Goal: Task Accomplishment & Management: Manage account settings

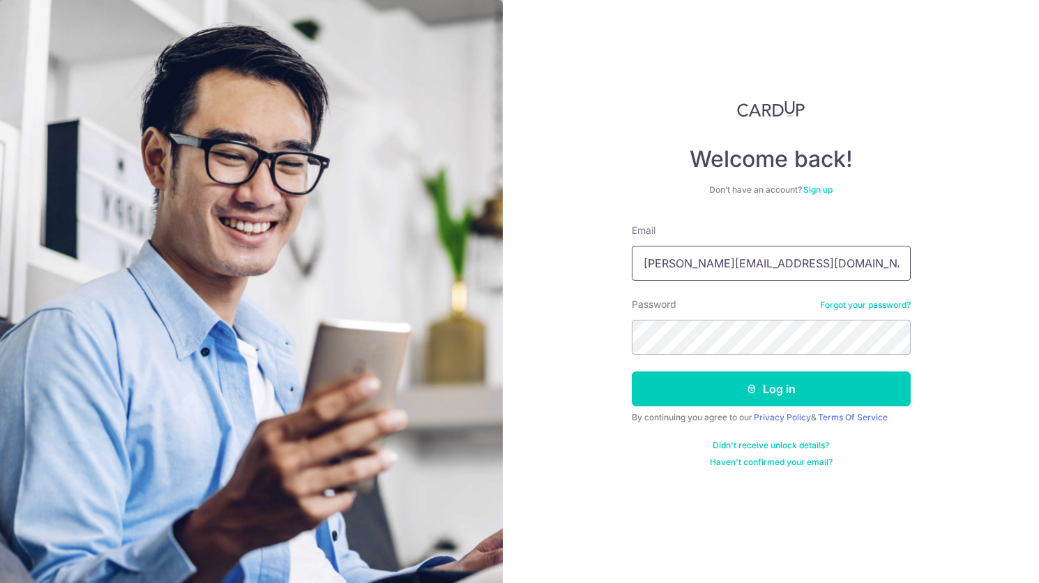
click at [763, 269] on input "[PERSON_NAME][EMAIL_ADDRESS][DOMAIN_NAME]" at bounding box center [771, 263] width 279 height 35
type input "[EMAIL_ADDRESS][PERSON_NAME][DOMAIN_NAME]"
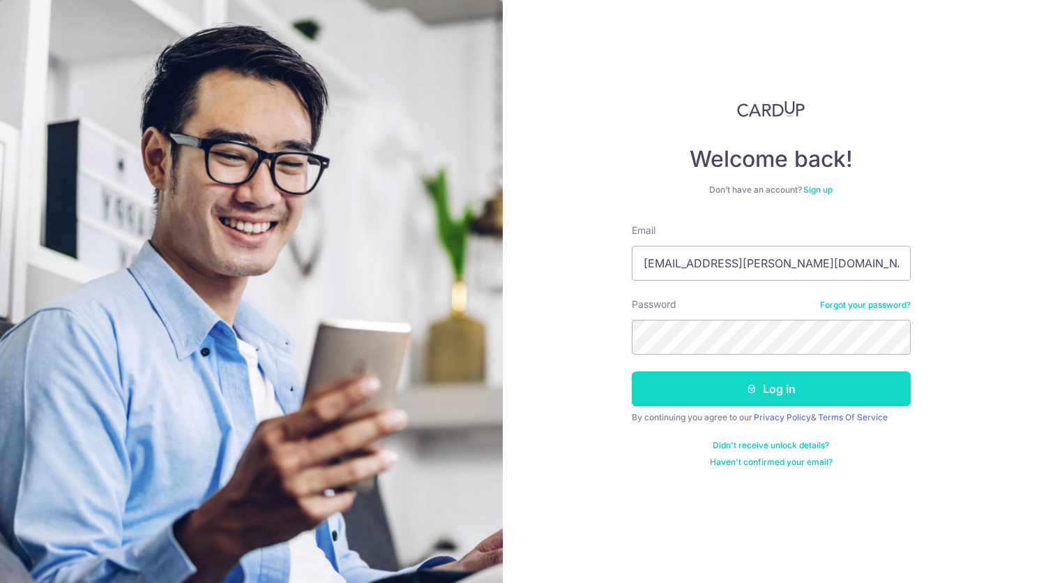
click at [756, 377] on button "Log in" at bounding box center [771, 388] width 279 height 35
